Goal: Task Accomplishment & Management: Manage account settings

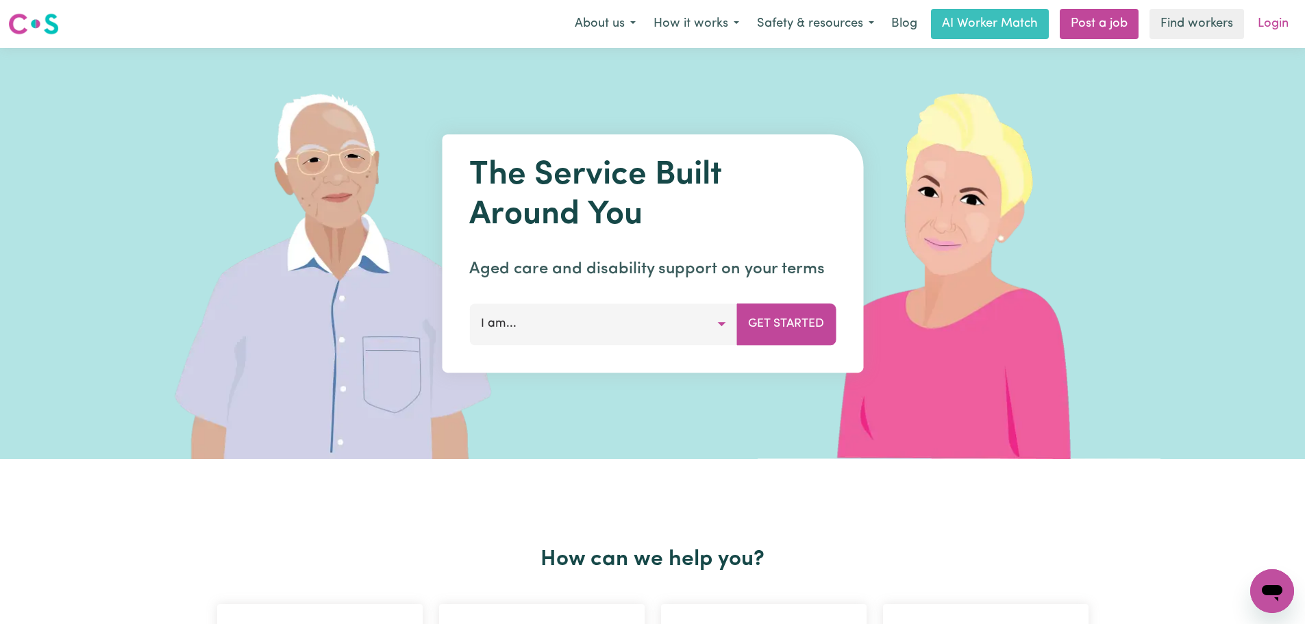
click at [1277, 29] on link "Login" at bounding box center [1273, 24] width 47 height 30
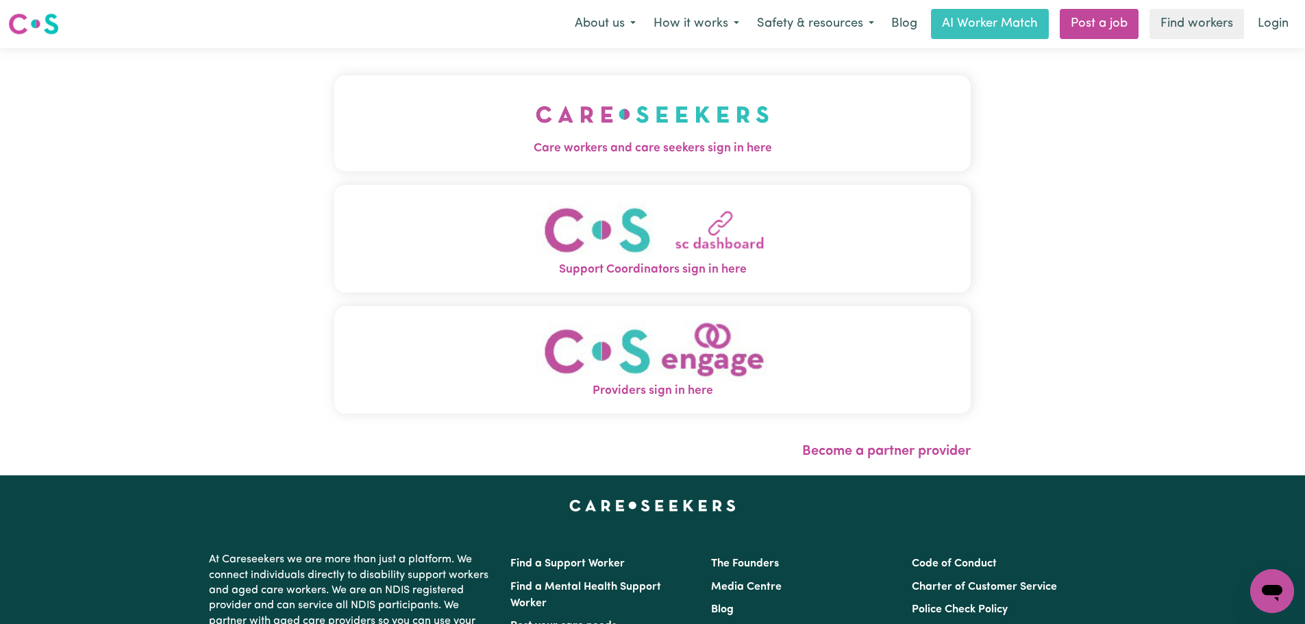
click at [334, 110] on button "Care workers and care seekers sign in here" at bounding box center [652, 123] width 637 height 96
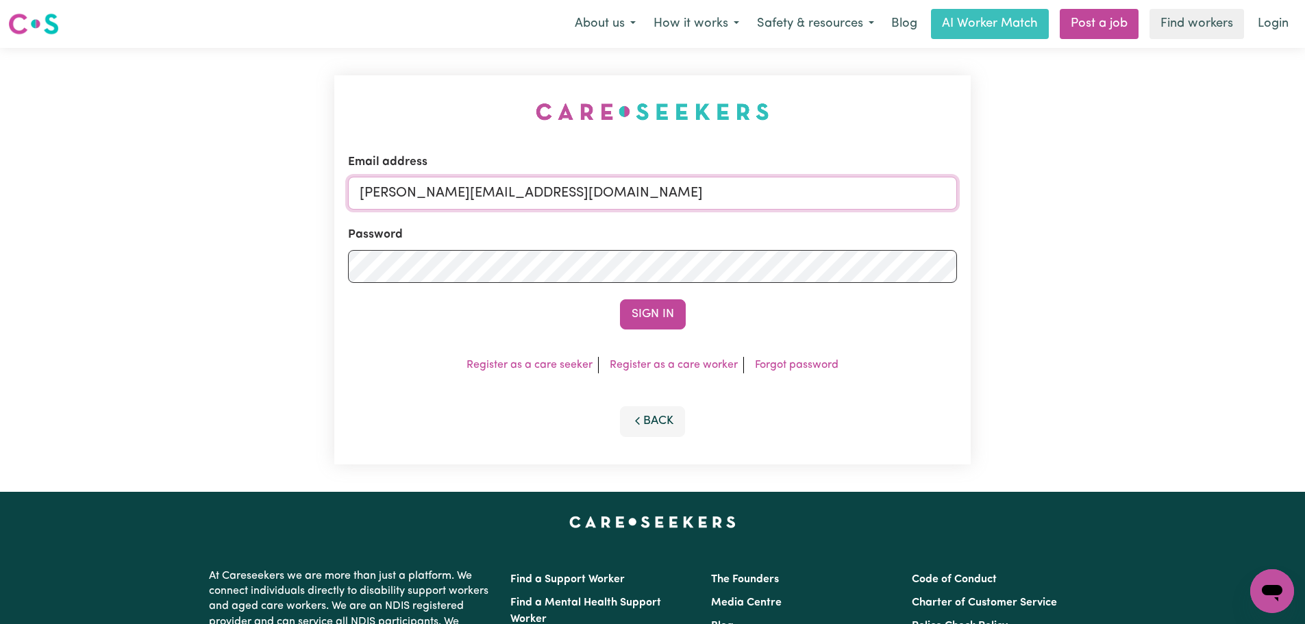
click at [613, 190] on input "[PERSON_NAME][EMAIL_ADDRESS][DOMAIN_NAME]" at bounding box center [652, 193] width 609 height 33
drag, startPoint x: 704, startPoint y: 197, endPoint x: 432, endPoint y: 193, distance: 272.0
click at [432, 193] on input "[EMAIL_ADDRESS][PERSON_NAME][DOMAIN_NAME]" at bounding box center [652, 193] width 609 height 33
type input "[EMAIL_ADDRESS][PERSON_NAME][DOMAIN_NAME]"
click at [651, 305] on button "Sign In" at bounding box center [653, 314] width 66 height 30
